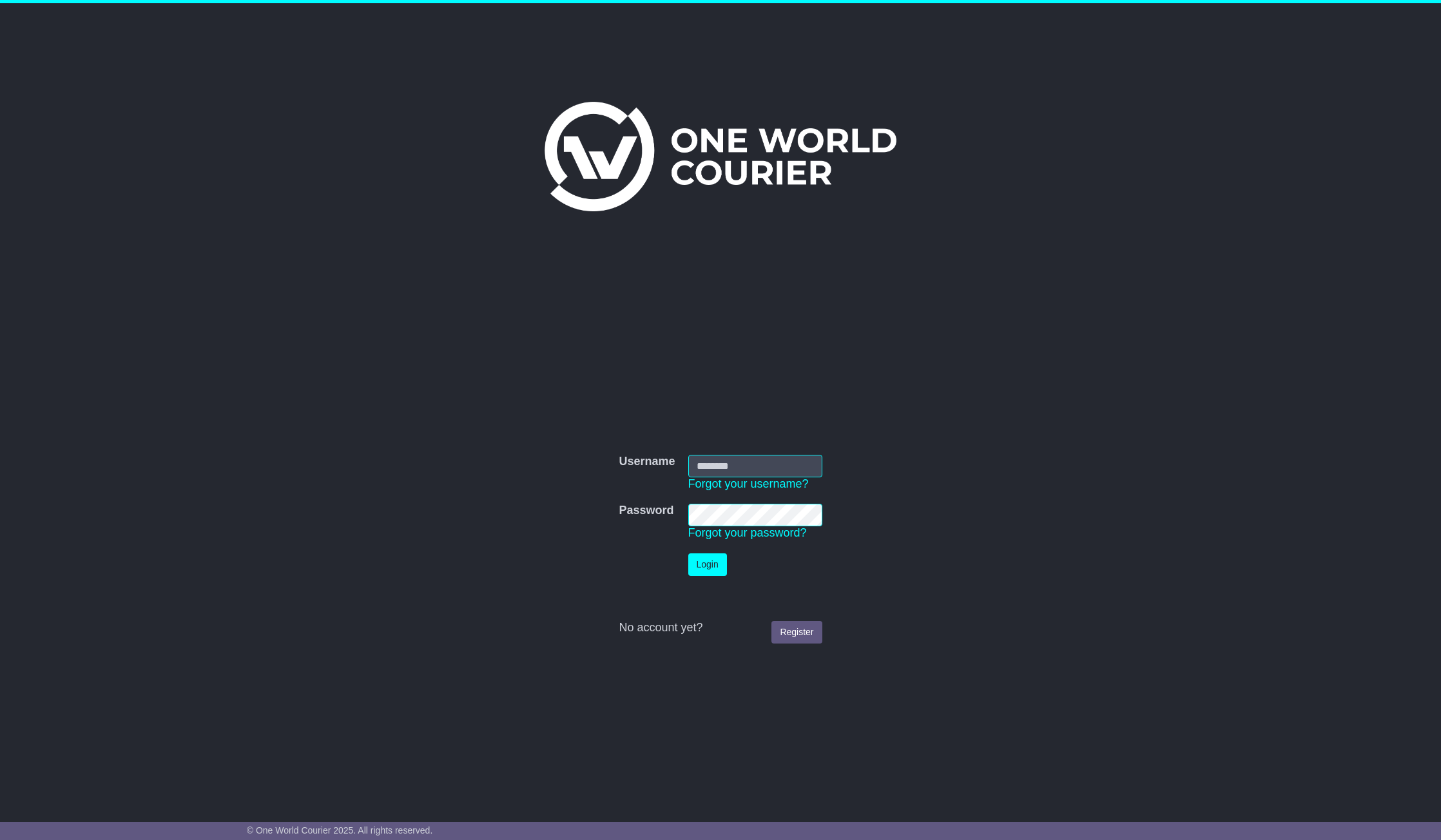
type input "**********"
click at [696, 567] on button "Login" at bounding box center [707, 565] width 38 height 22
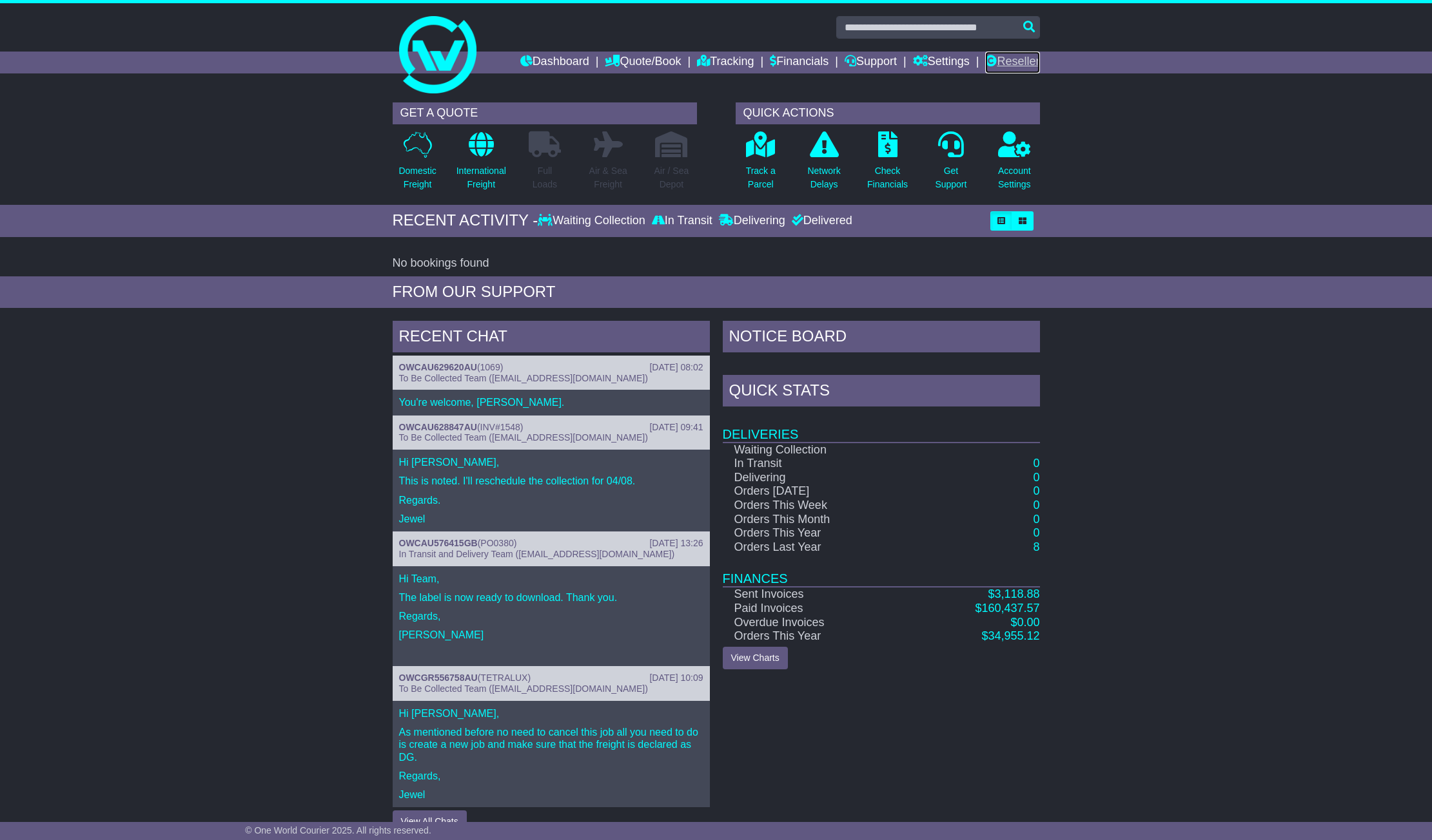
click at [1017, 60] on link "Reseller" at bounding box center [1012, 62] width 54 height 21
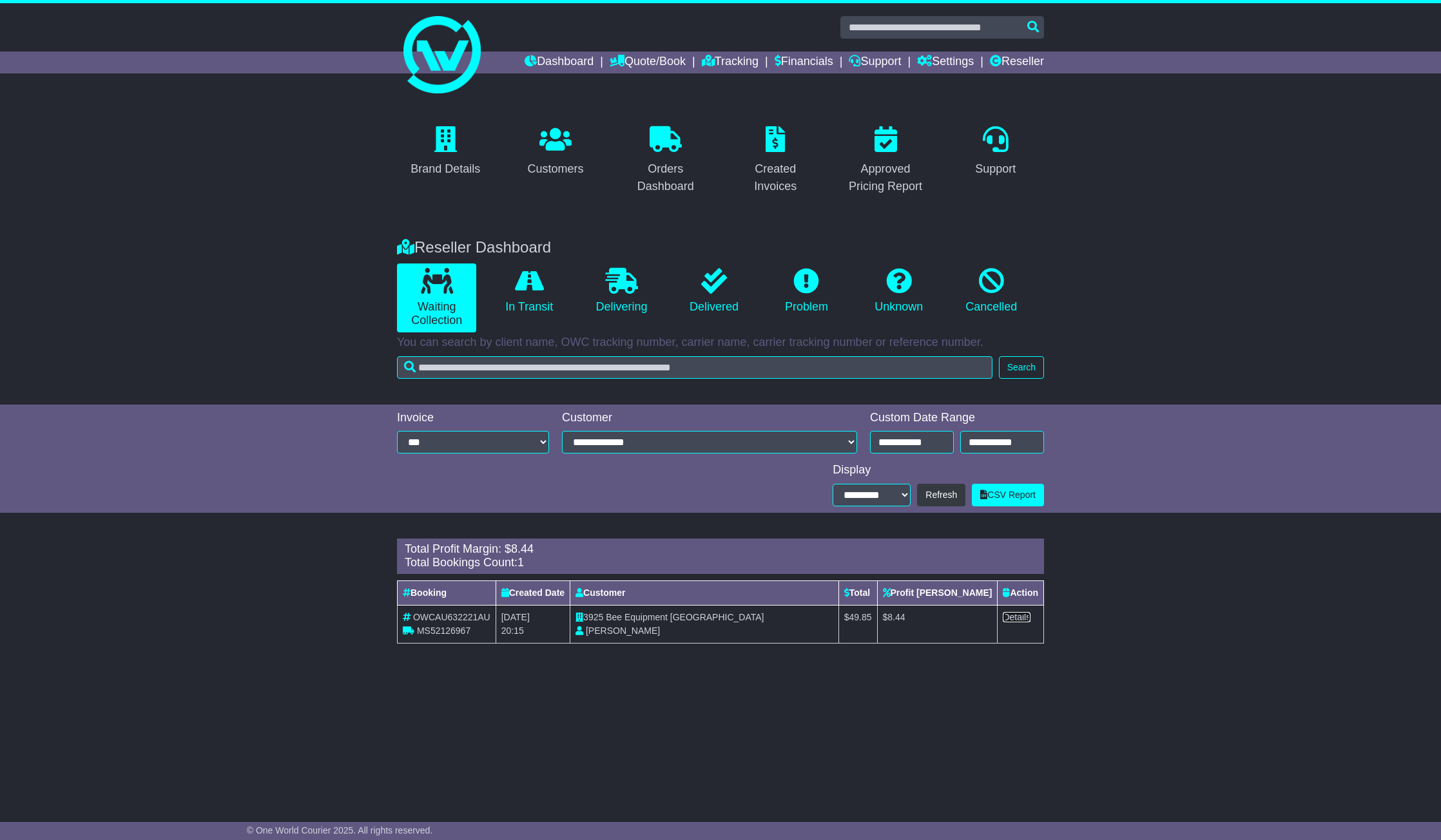
click at [1019, 614] on link "Details" at bounding box center [1016, 617] width 28 height 10
